Goal: Connect with others: Connect with others

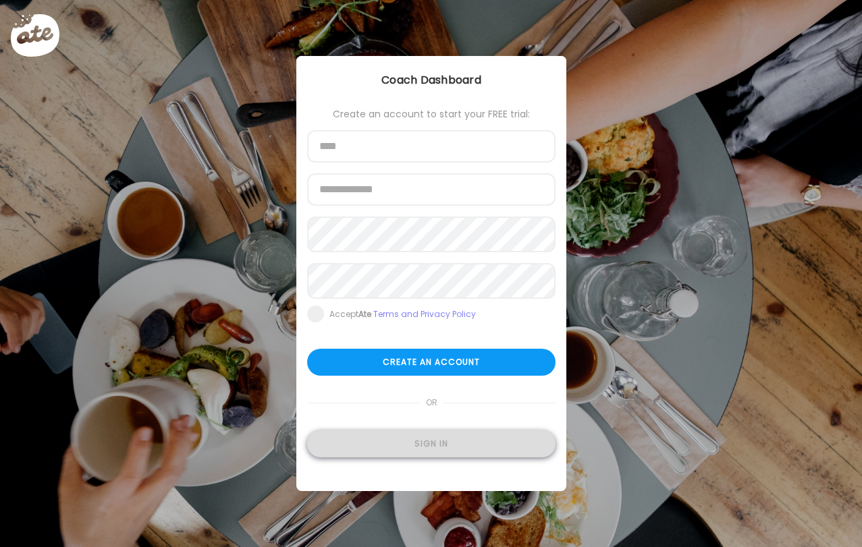
click at [388, 455] on div "Sign in" at bounding box center [431, 444] width 248 height 27
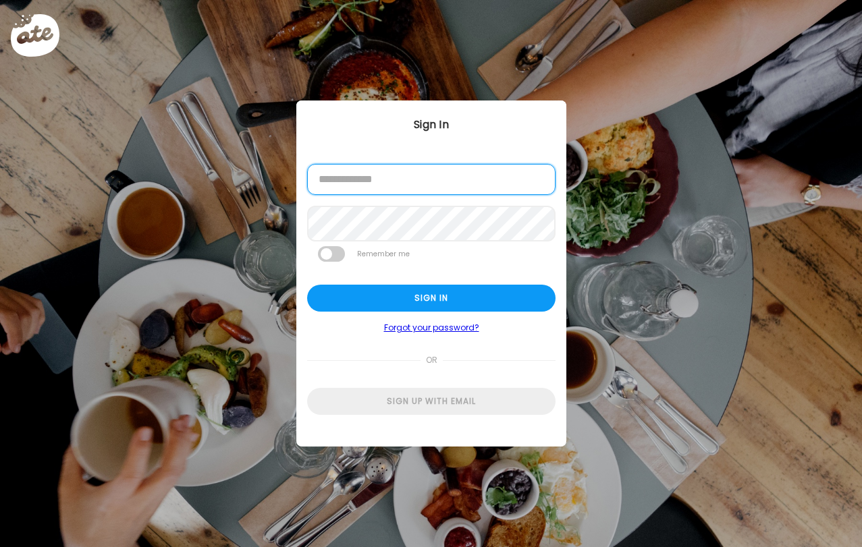
type input "**********"
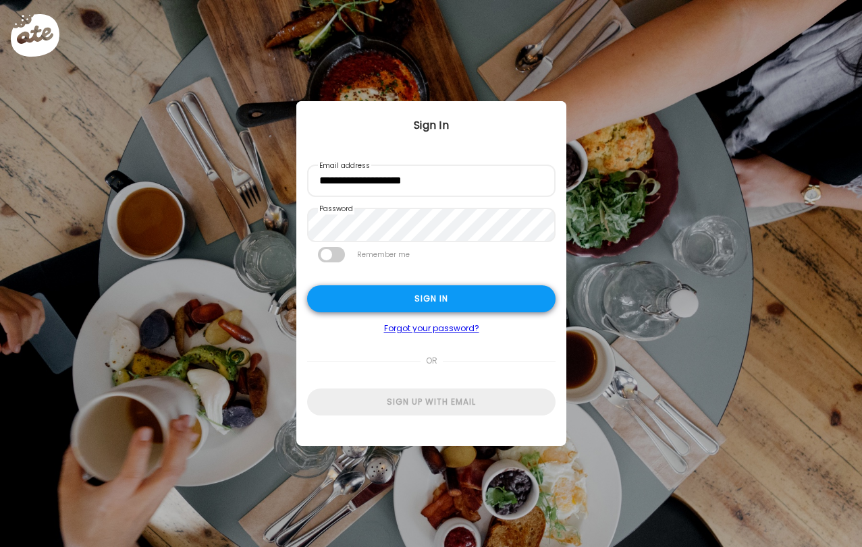
click at [368, 308] on div "Sign in" at bounding box center [431, 298] width 248 height 27
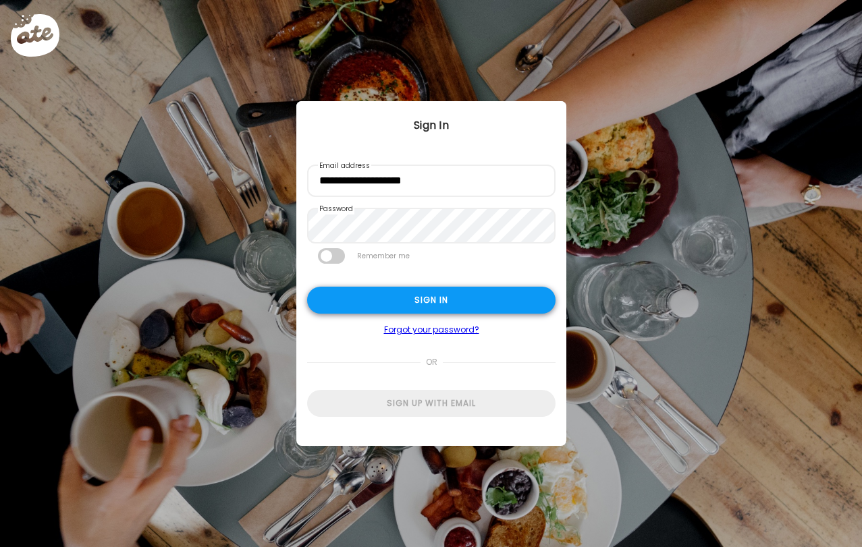
type input "***"
type input "**********"
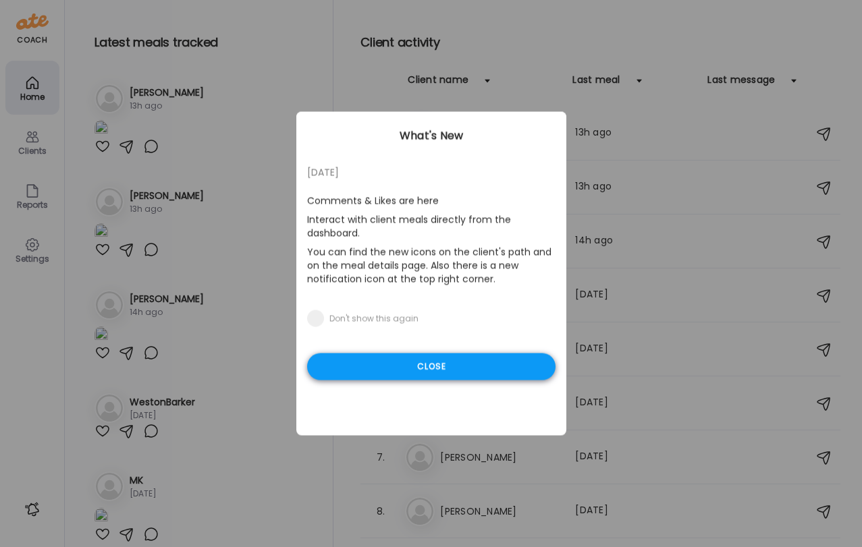
click at [447, 363] on div "Close" at bounding box center [431, 367] width 248 height 27
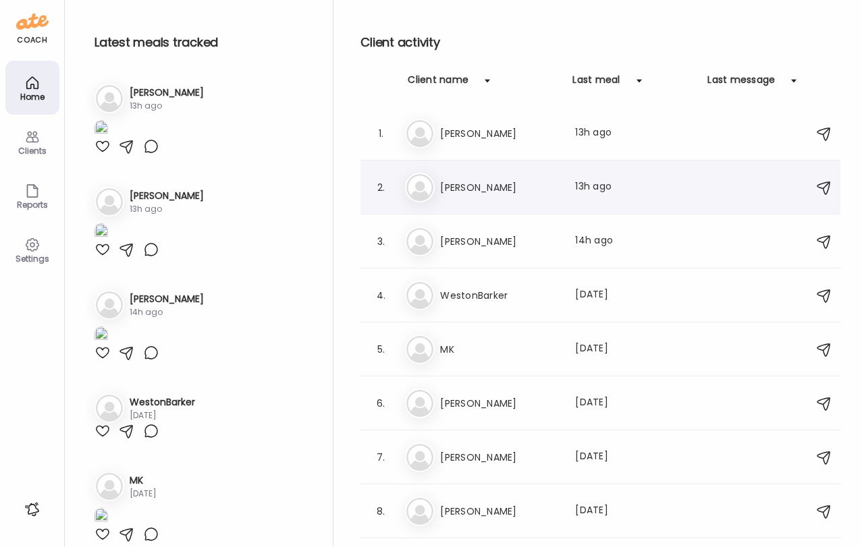
click at [530, 191] on h3 "[PERSON_NAME]" at bounding box center [499, 188] width 119 height 16
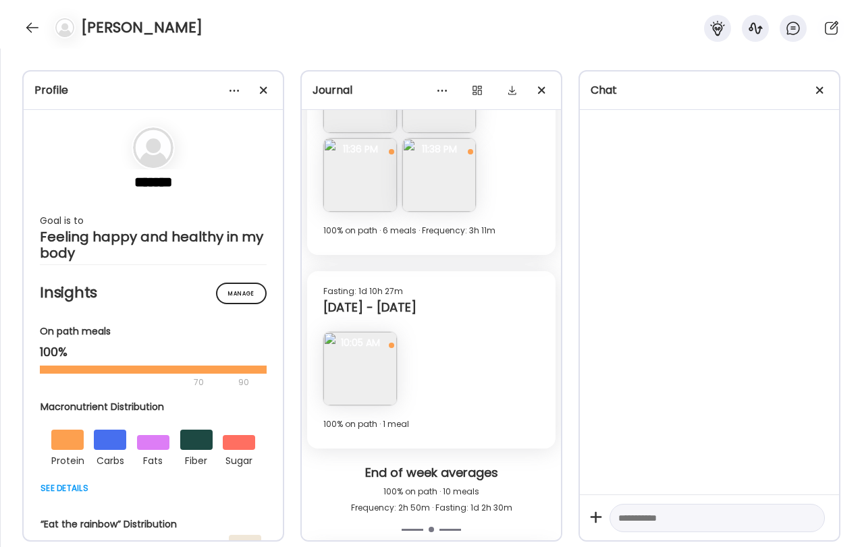
scroll to position [5508, 0]
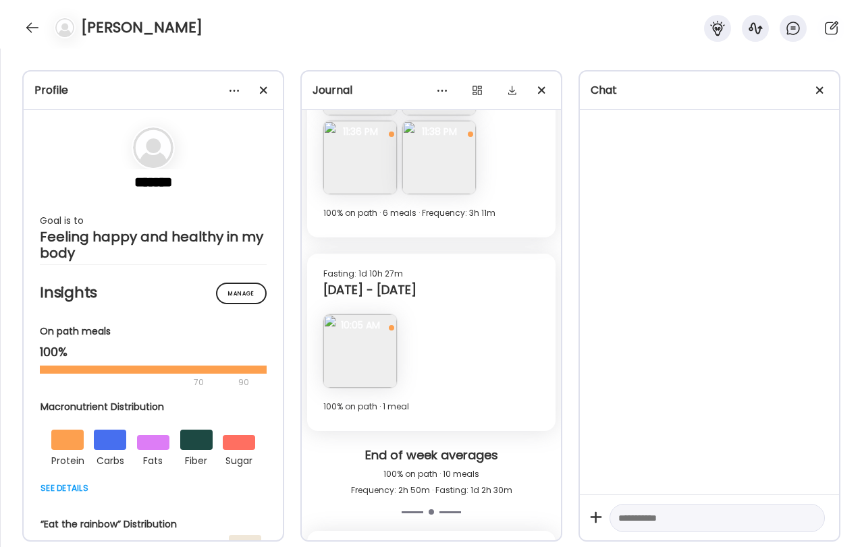
click at [367, 344] on img at bounding box center [360, 351] width 74 height 74
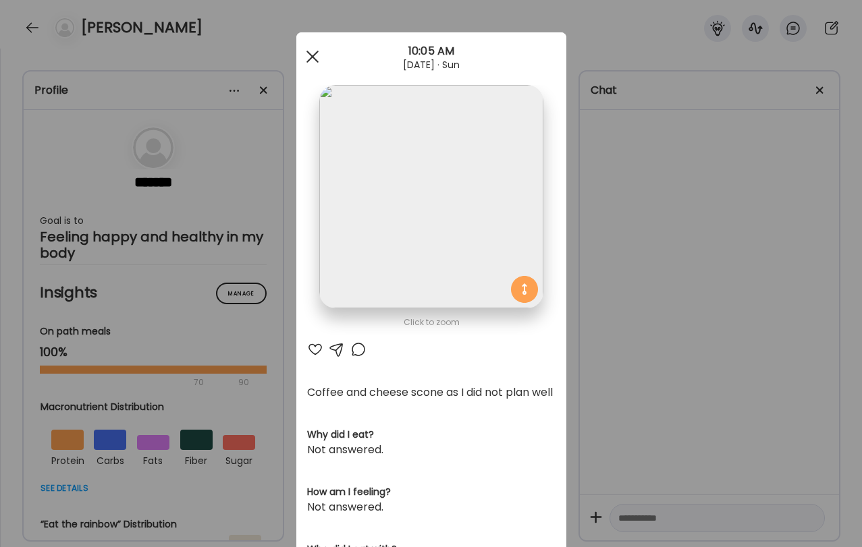
click at [311, 53] on div at bounding box center [312, 56] width 27 height 27
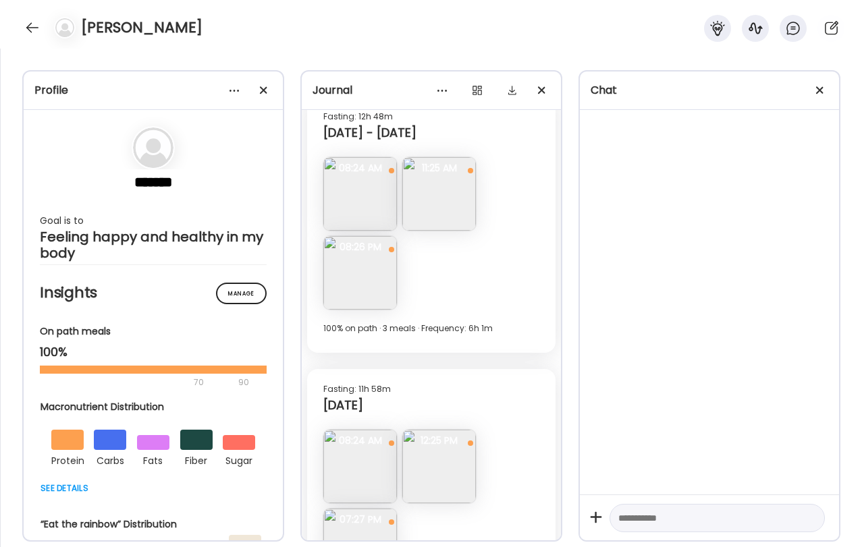
scroll to position [7237, 0]
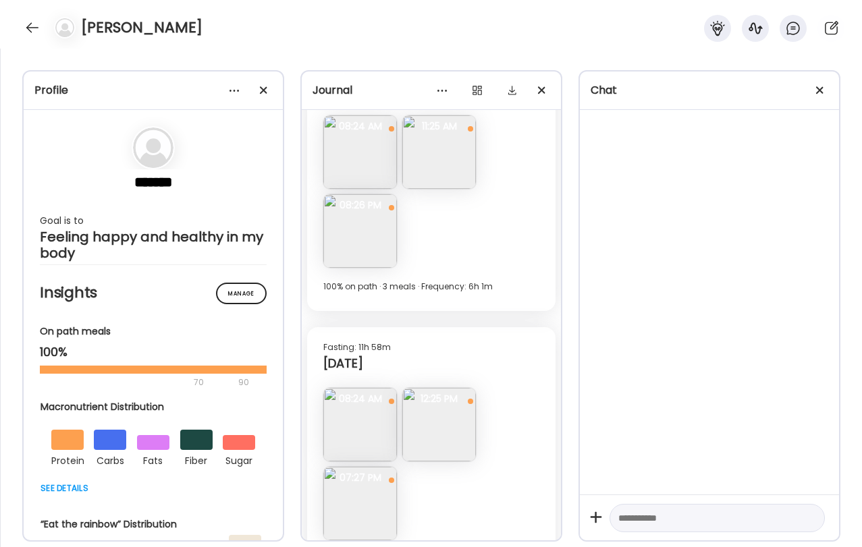
click at [344, 227] on img at bounding box center [360, 231] width 74 height 74
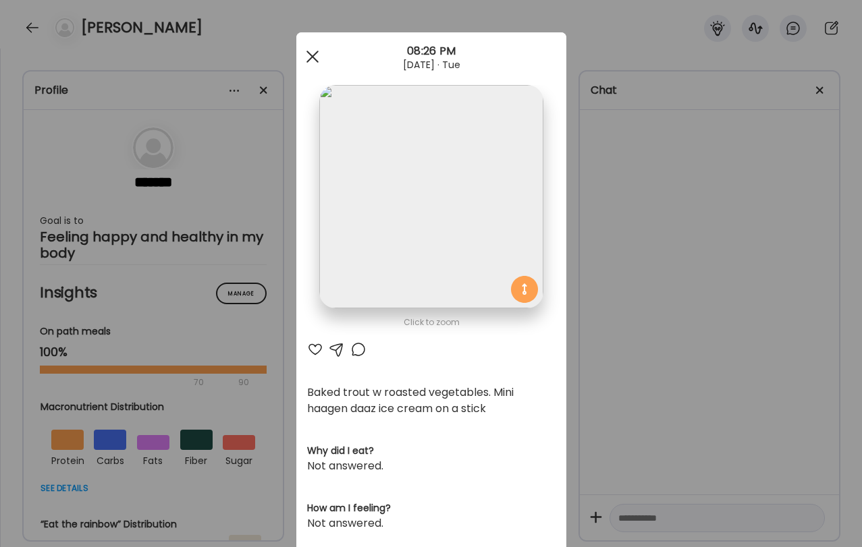
click at [310, 54] on span at bounding box center [312, 57] width 12 height 12
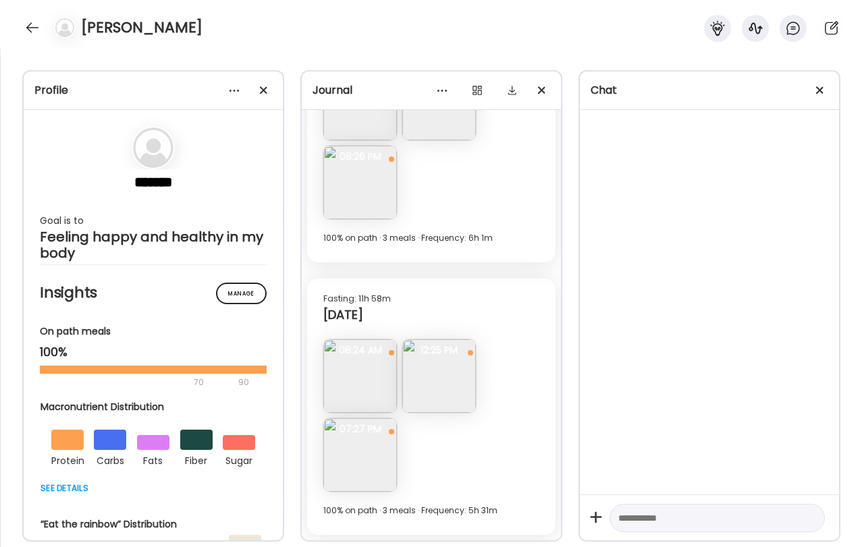
scroll to position [7286, 0]
click at [364, 449] on img at bounding box center [360, 455] width 74 height 74
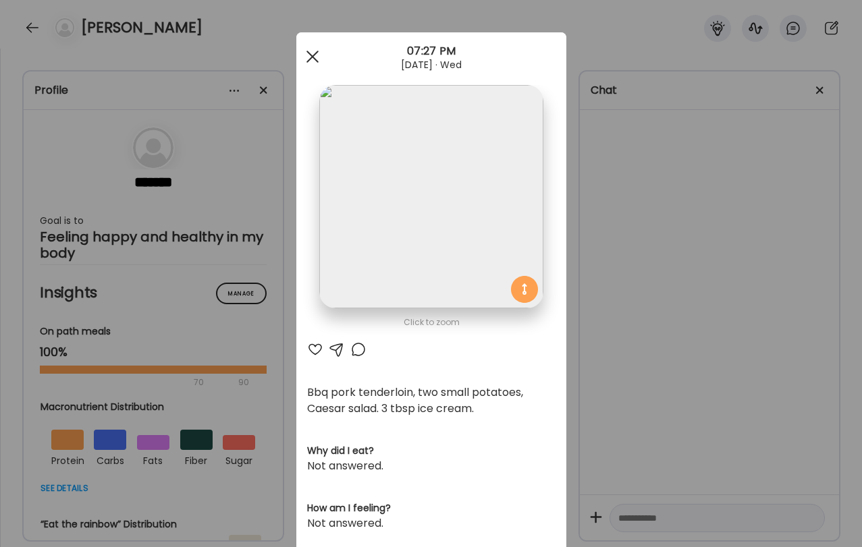
click at [311, 54] on div at bounding box center [312, 56] width 27 height 27
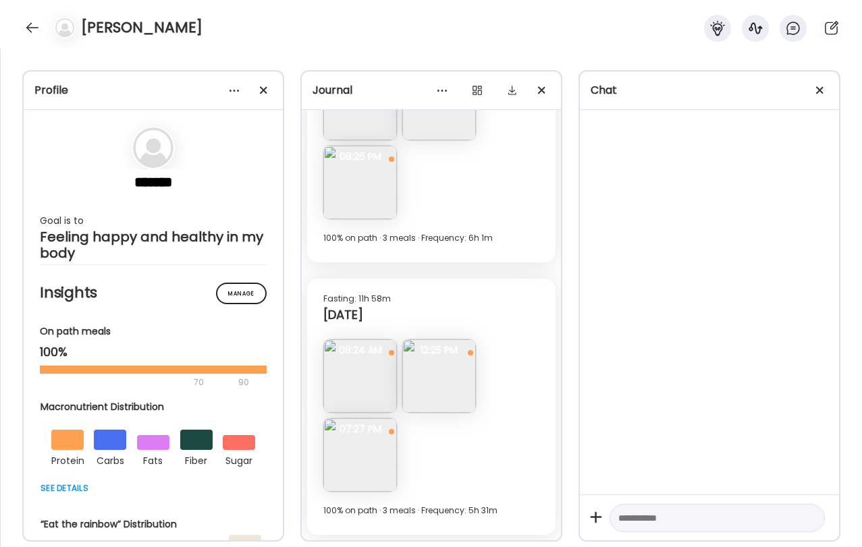
click at [352, 190] on img at bounding box center [360, 183] width 74 height 74
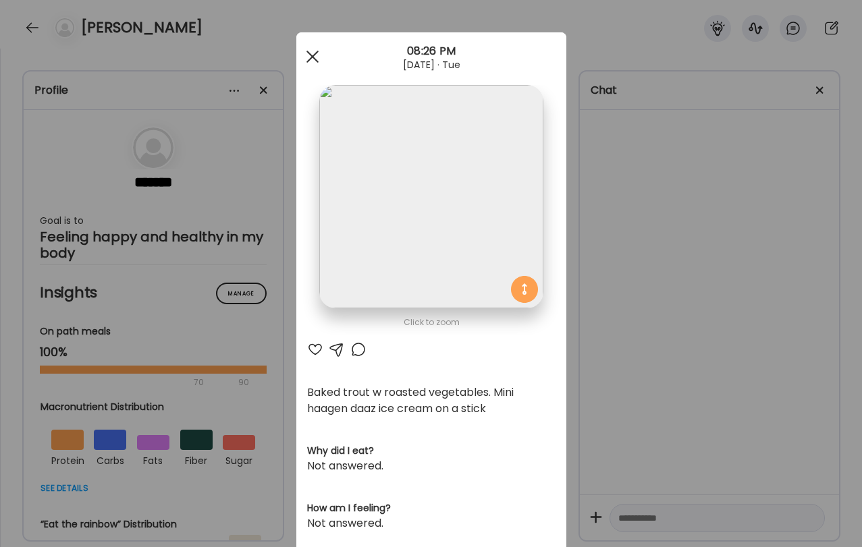
click at [308, 55] on div at bounding box center [312, 56] width 27 height 27
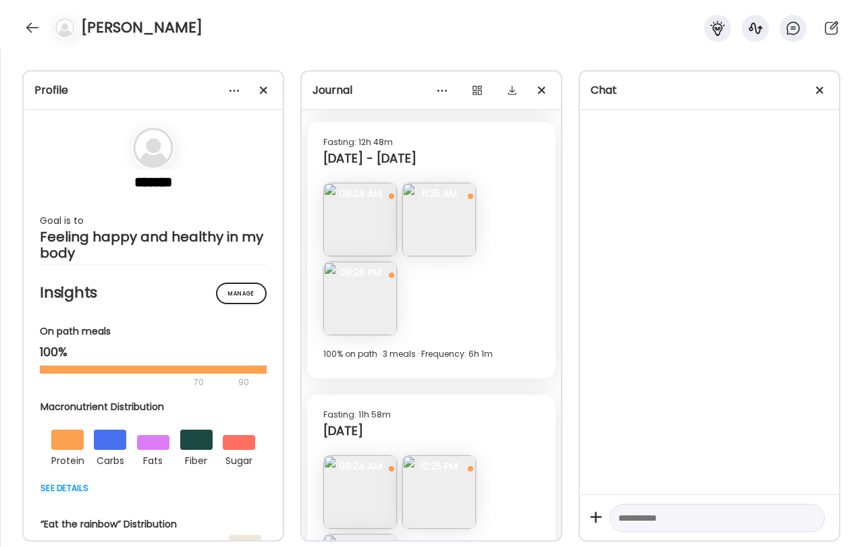
scroll to position [7164, 0]
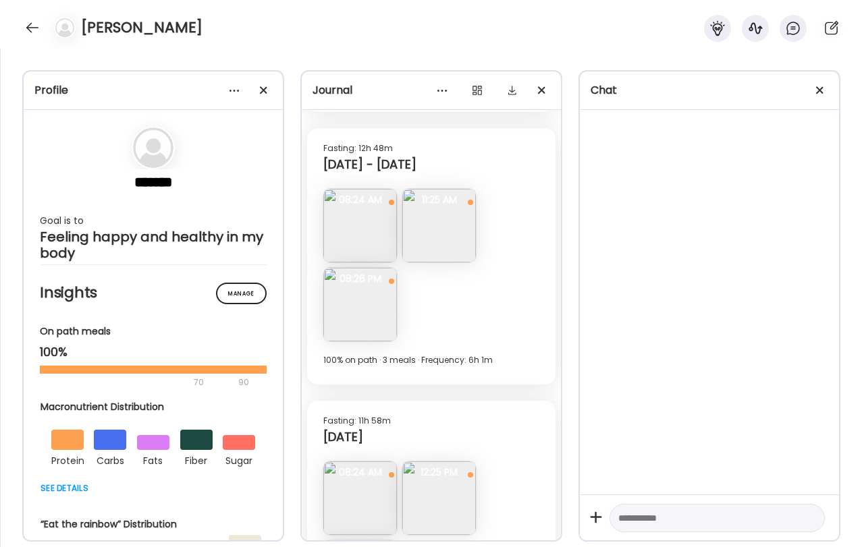
click at [346, 234] on img at bounding box center [360, 226] width 74 height 74
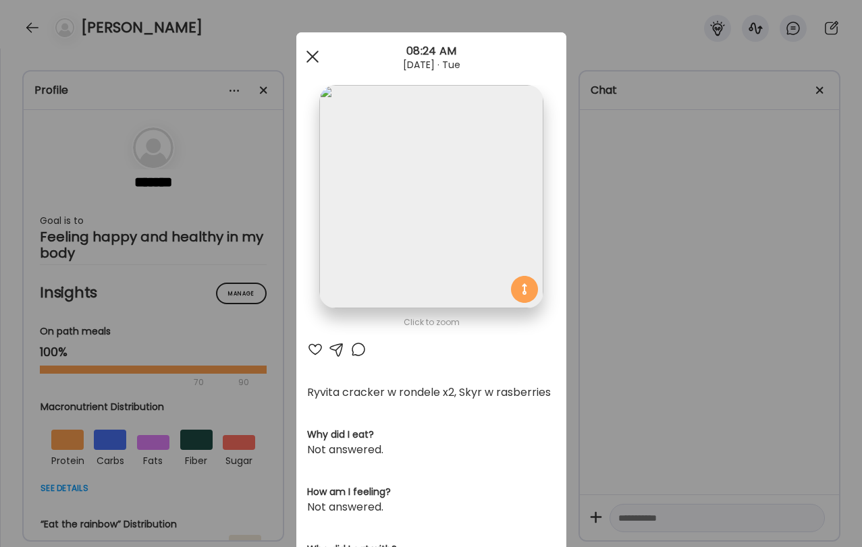
click at [317, 56] on div at bounding box center [312, 56] width 27 height 27
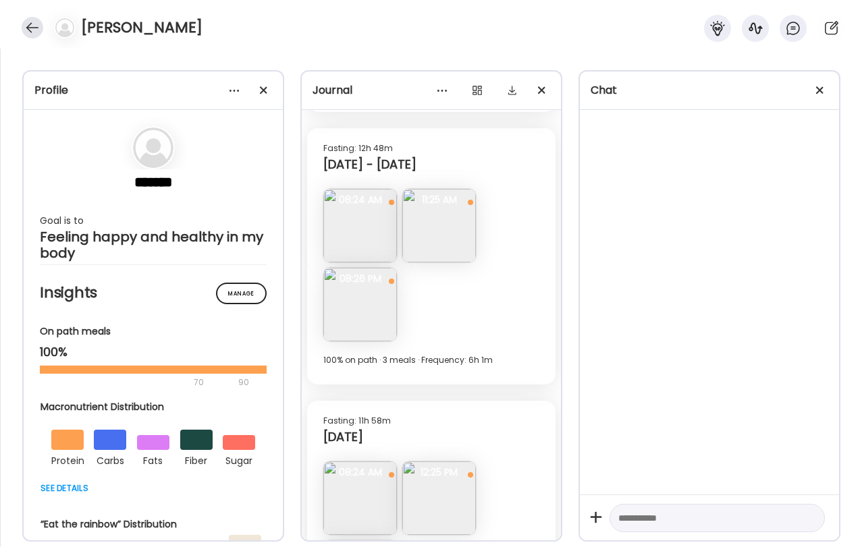
click at [28, 28] on div at bounding box center [33, 28] width 22 height 22
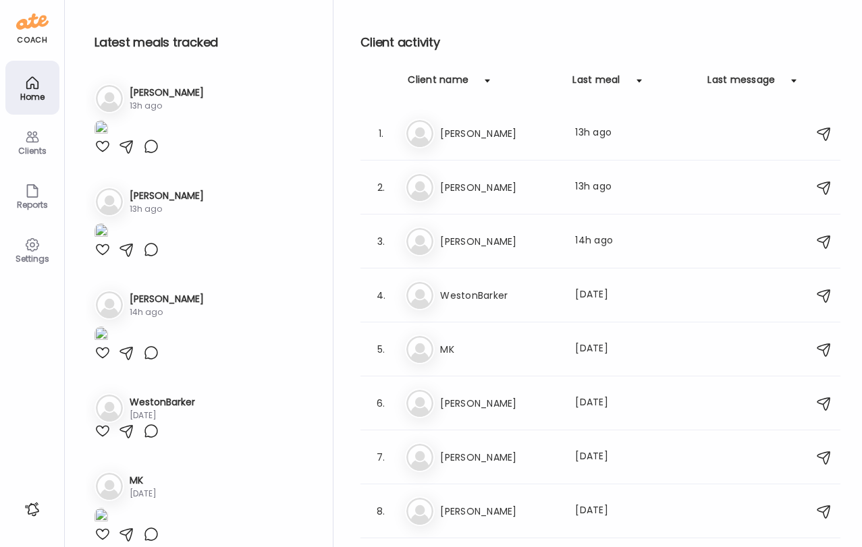
click at [28, 28] on img at bounding box center [32, 22] width 32 height 22
click at [491, 244] on h3 "[PERSON_NAME]" at bounding box center [499, 241] width 119 height 16
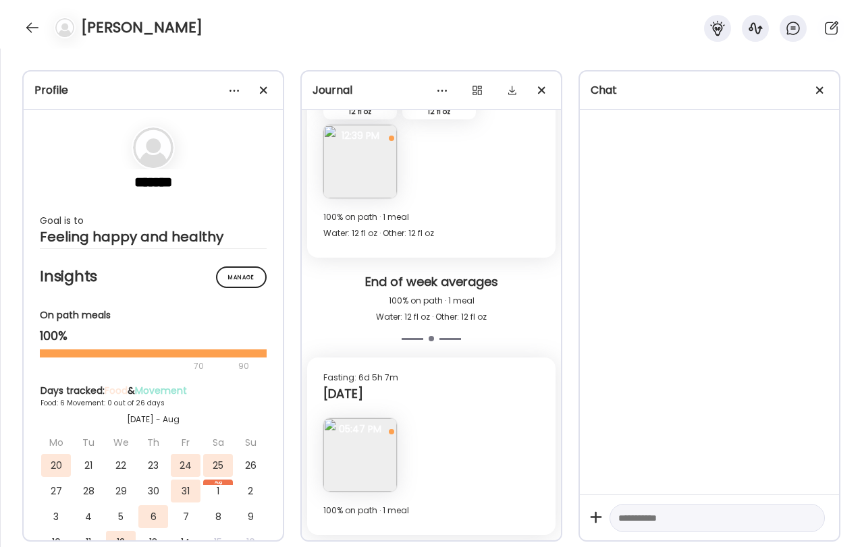
scroll to position [3153, 0]
click at [353, 455] on img at bounding box center [360, 455] width 74 height 74
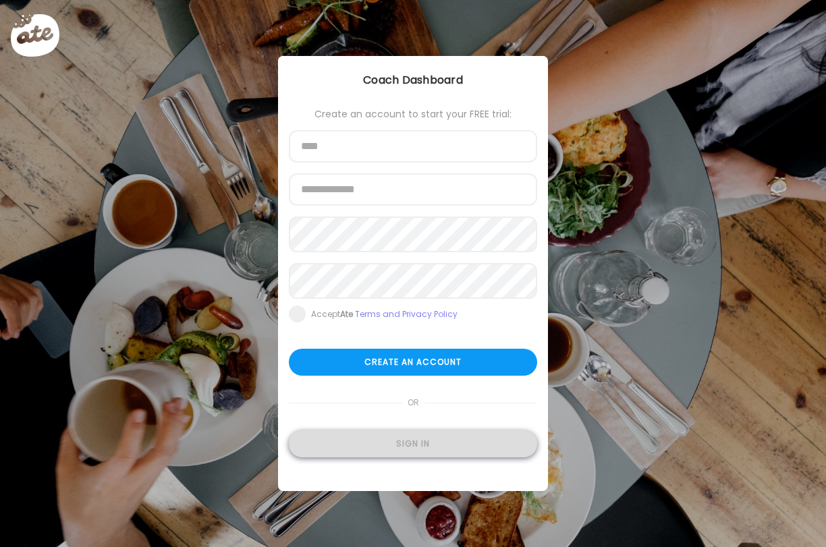
click at [441, 450] on div "Sign in" at bounding box center [413, 444] width 248 height 27
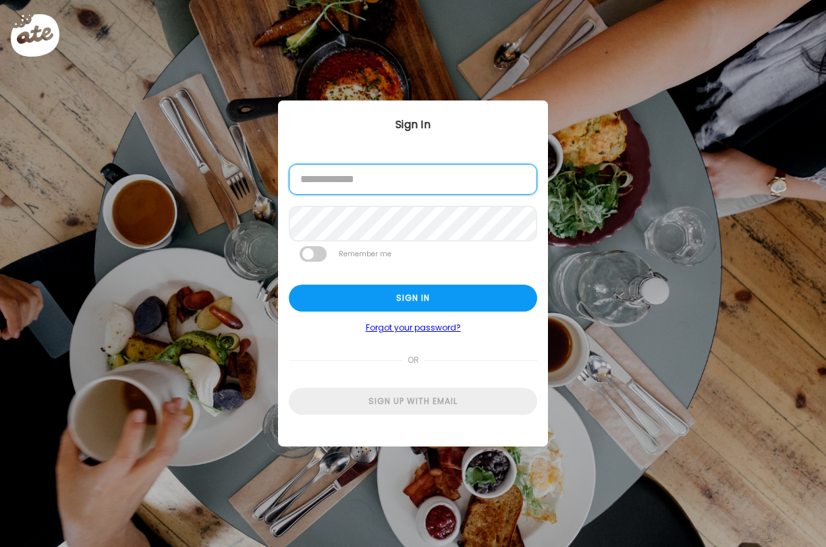
type input "**********"
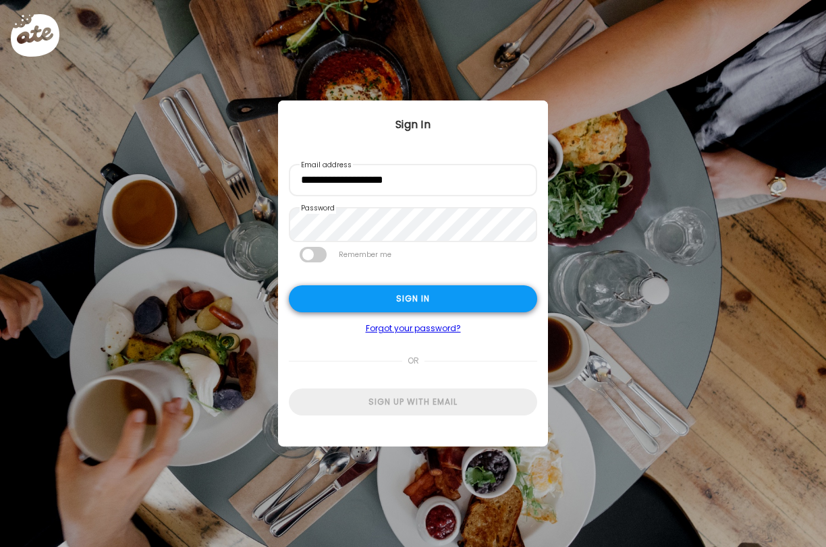
click at [389, 308] on div "Sign in" at bounding box center [413, 298] width 248 height 27
type input "***"
type input "**********"
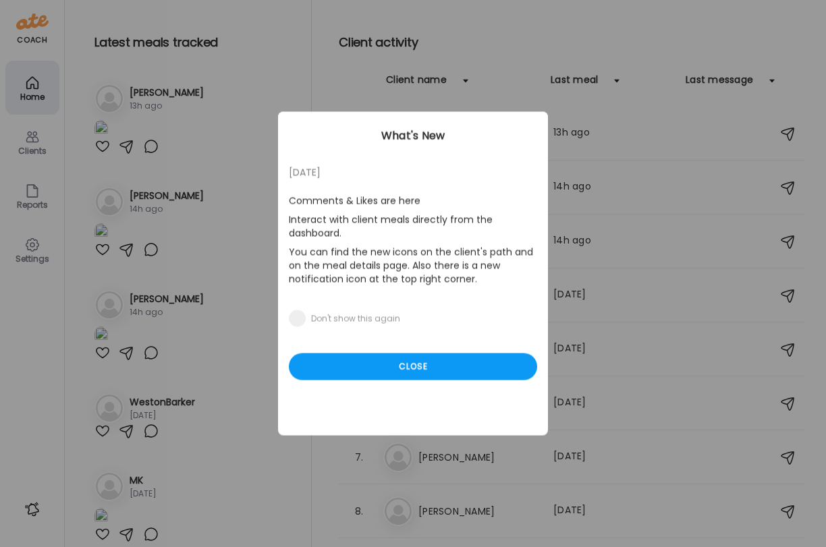
click at [440, 247] on p "You can find the new icons on the client's path and on the meal details page. A…" at bounding box center [413, 266] width 248 height 46
click at [441, 366] on div "Close" at bounding box center [413, 367] width 248 height 27
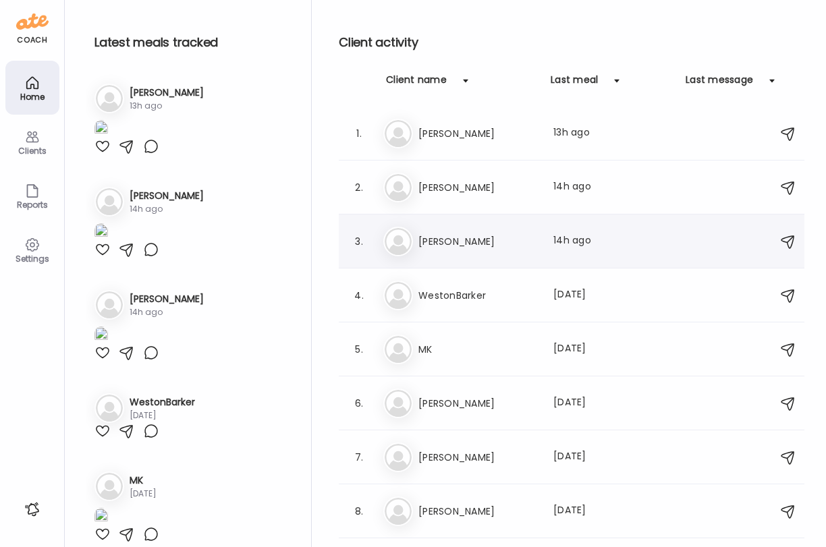
click at [461, 240] on h3 "[PERSON_NAME]" at bounding box center [477, 241] width 119 height 16
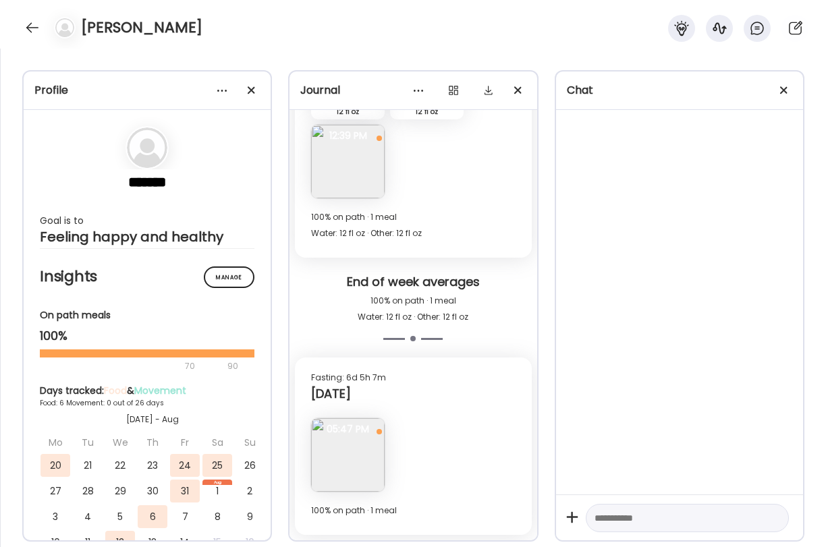
scroll to position [6965, 0]
click at [344, 446] on img at bounding box center [348, 455] width 74 height 74
